Goal: Information Seeking & Learning: Find specific fact

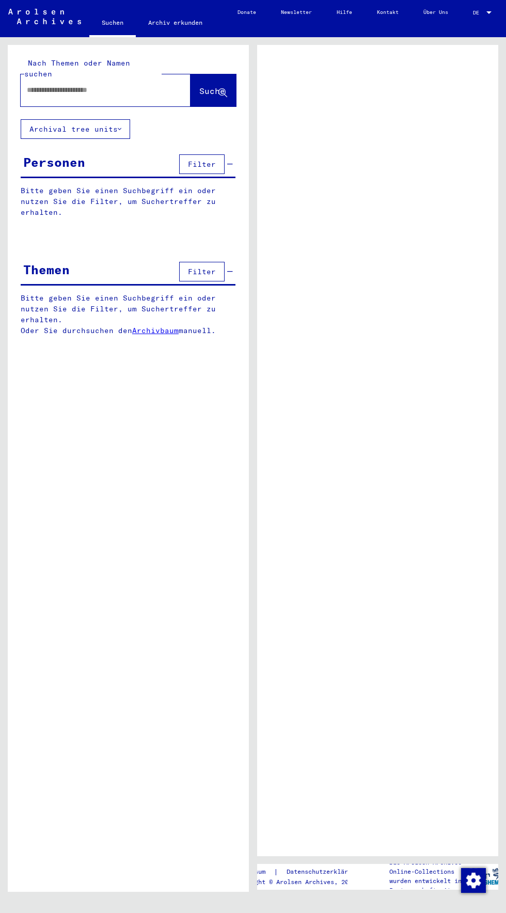
click at [53, 85] on input "text" at bounding box center [96, 90] width 139 height 11
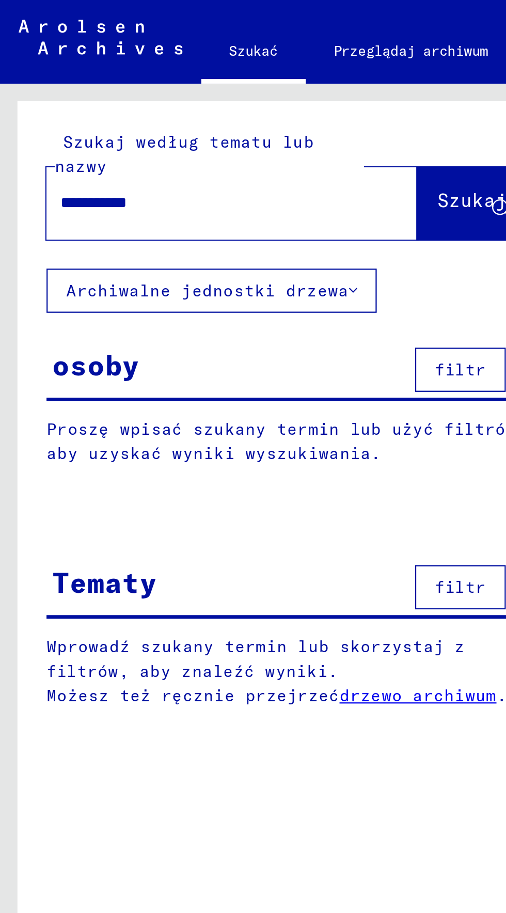
type input "**********"
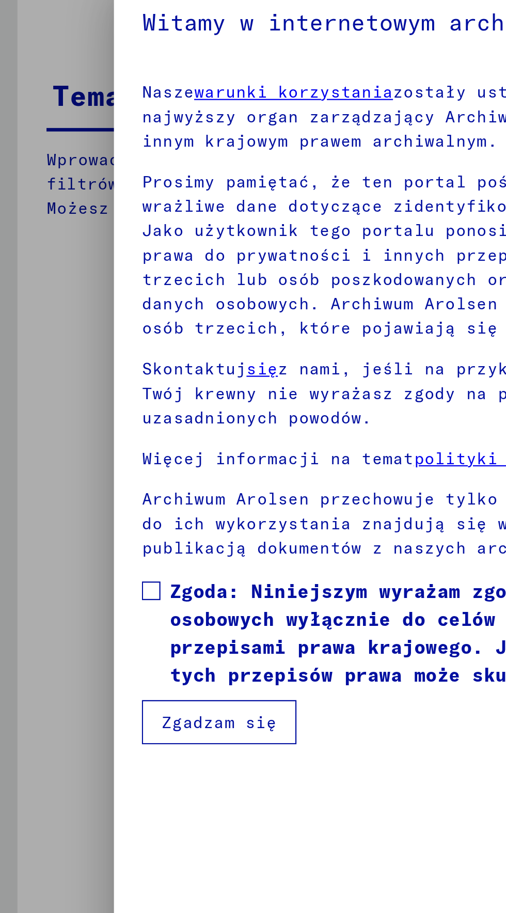
click at [175, 262] on font "warunki korzystania" at bounding box center [130, 257] width 88 height 9
click at [23, 419] on div at bounding box center [253, 456] width 506 height 913
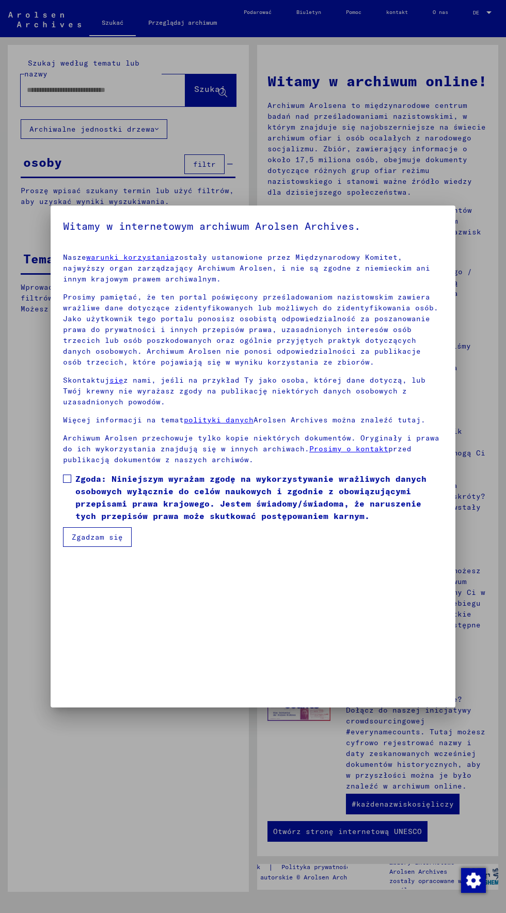
scroll to position [177, 0]
click at [67, 483] on span at bounding box center [67, 479] width 8 height 8
click at [97, 542] on font "Zgadzam się" at bounding box center [97, 536] width 51 height 9
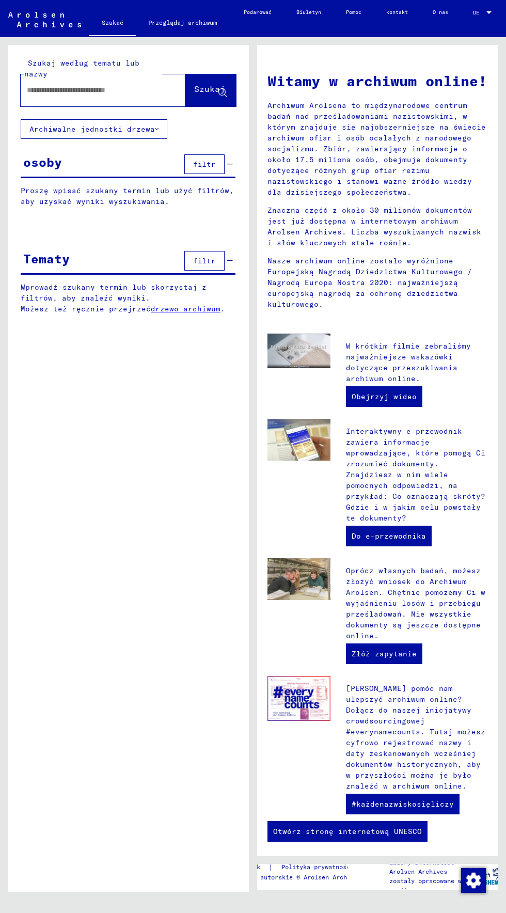
click at [48, 88] on input "text" at bounding box center [91, 90] width 128 height 11
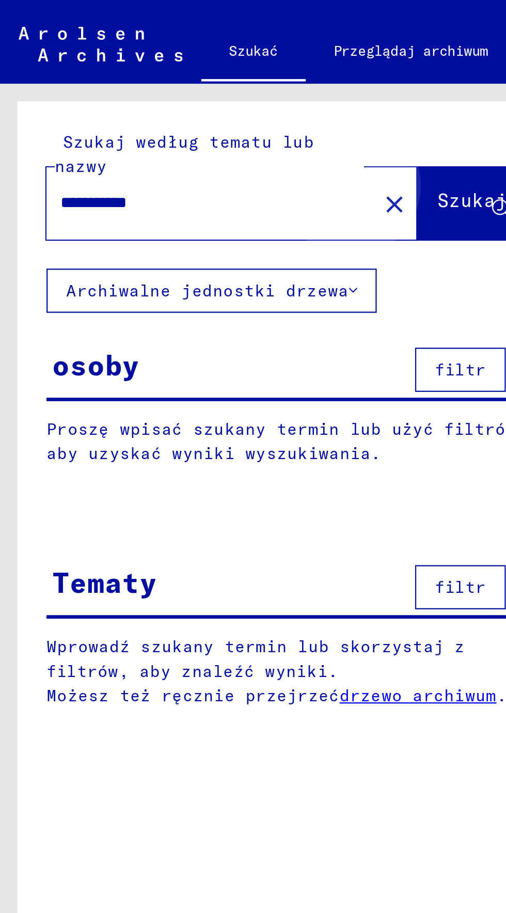
type input "**********"
click at [197, 95] on font "Szukaj" at bounding box center [209, 90] width 31 height 10
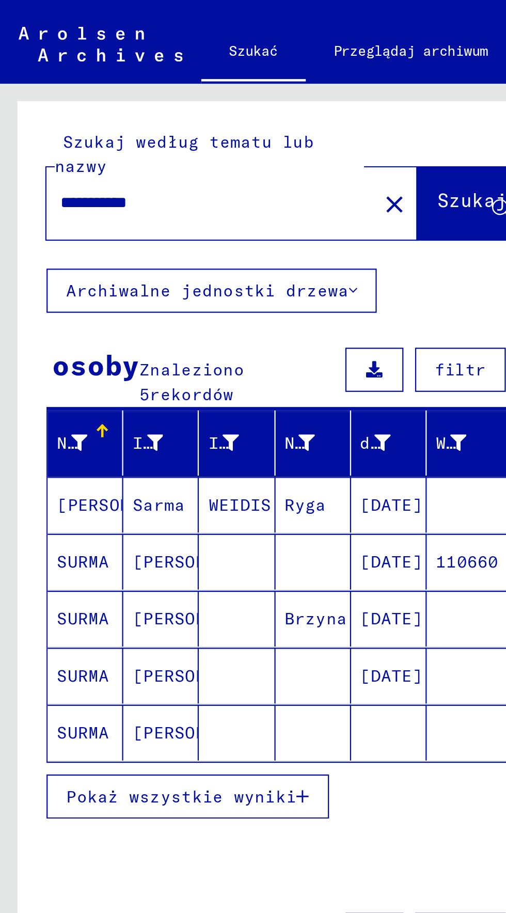
scroll to position [0, 7]
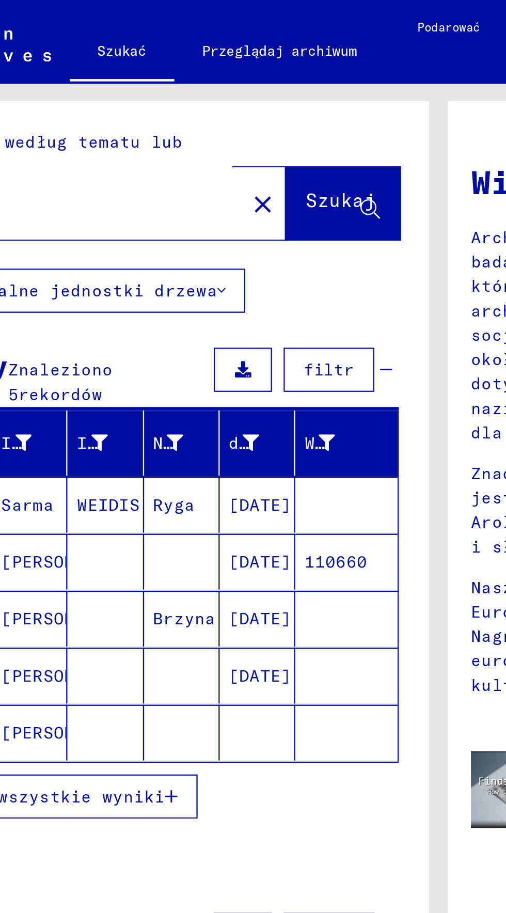
click at [80, 249] on mat-cell "[PERSON_NAME]" at bounding box center [72, 249] width 34 height 25
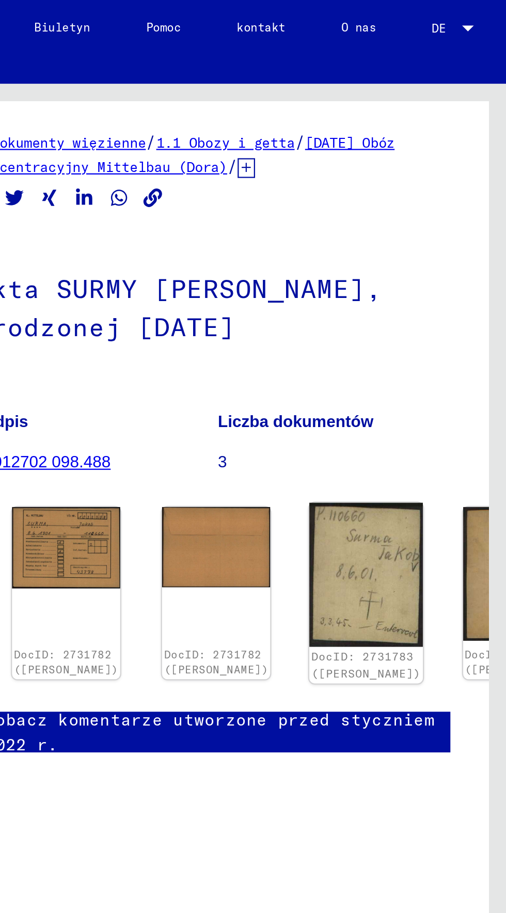
click at [419, 240] on img at bounding box center [444, 256] width 51 height 64
